Goal: Task Accomplishment & Management: Manage account settings

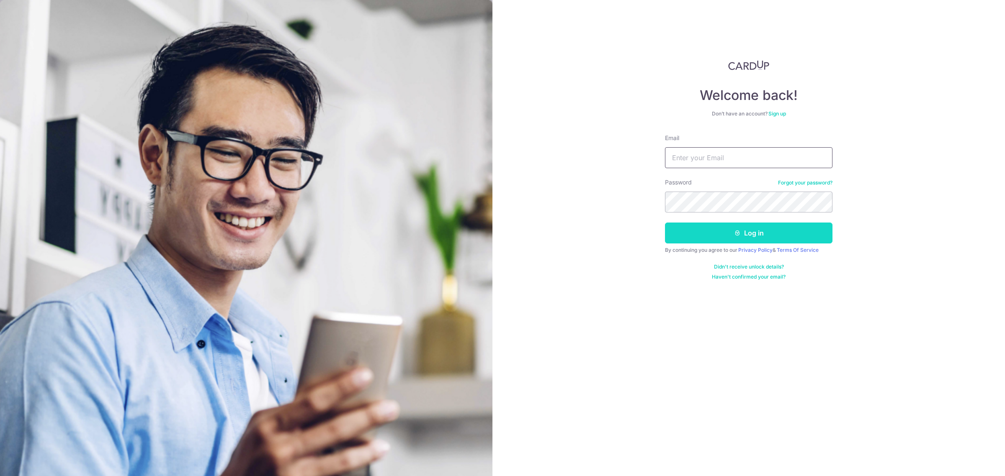
type input "ortelove@gmail.com"
click at [746, 235] on button "Log in" at bounding box center [748, 233] width 167 height 21
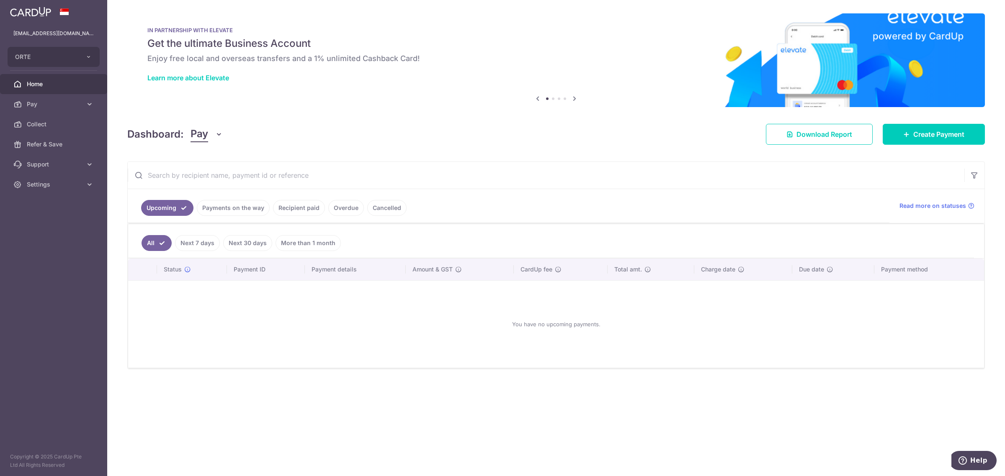
click at [302, 207] on link "Recipient paid" at bounding box center [299, 208] width 52 height 16
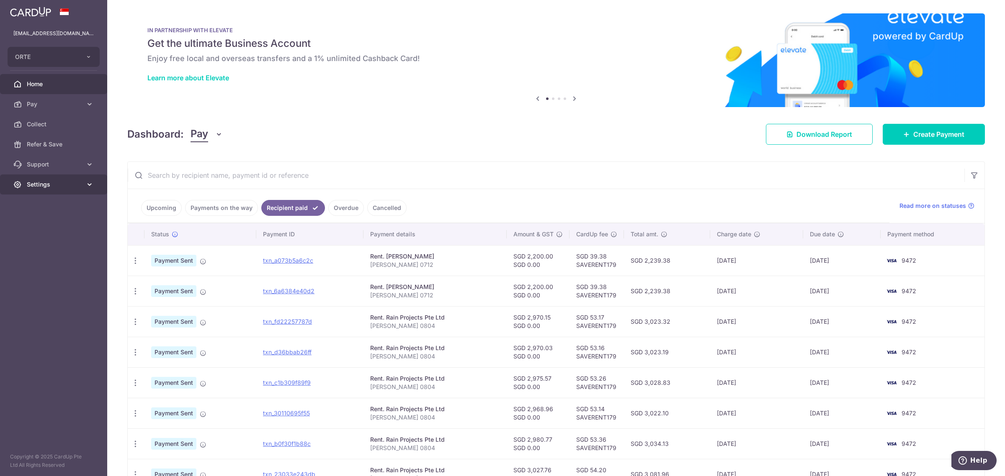
click at [63, 185] on span "Settings" at bounding box center [54, 184] width 55 height 8
click at [57, 223] on span "Logout" at bounding box center [54, 225] width 55 height 8
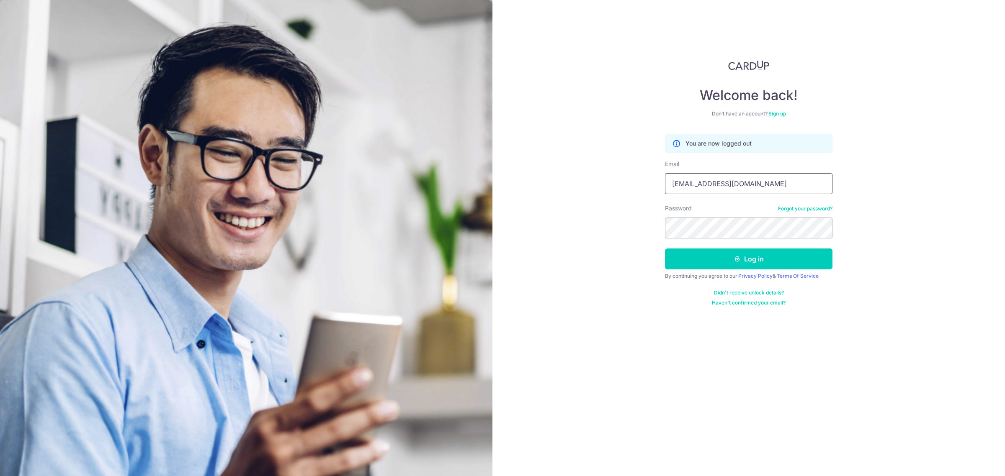
click at [770, 183] on input "[EMAIL_ADDRESS][DOMAIN_NAME]" at bounding box center [748, 183] width 167 height 21
type input "justlivesg@gmail.com"
click at [713, 264] on button "Log in" at bounding box center [748, 259] width 167 height 21
